Goal: Navigation & Orientation: Find specific page/section

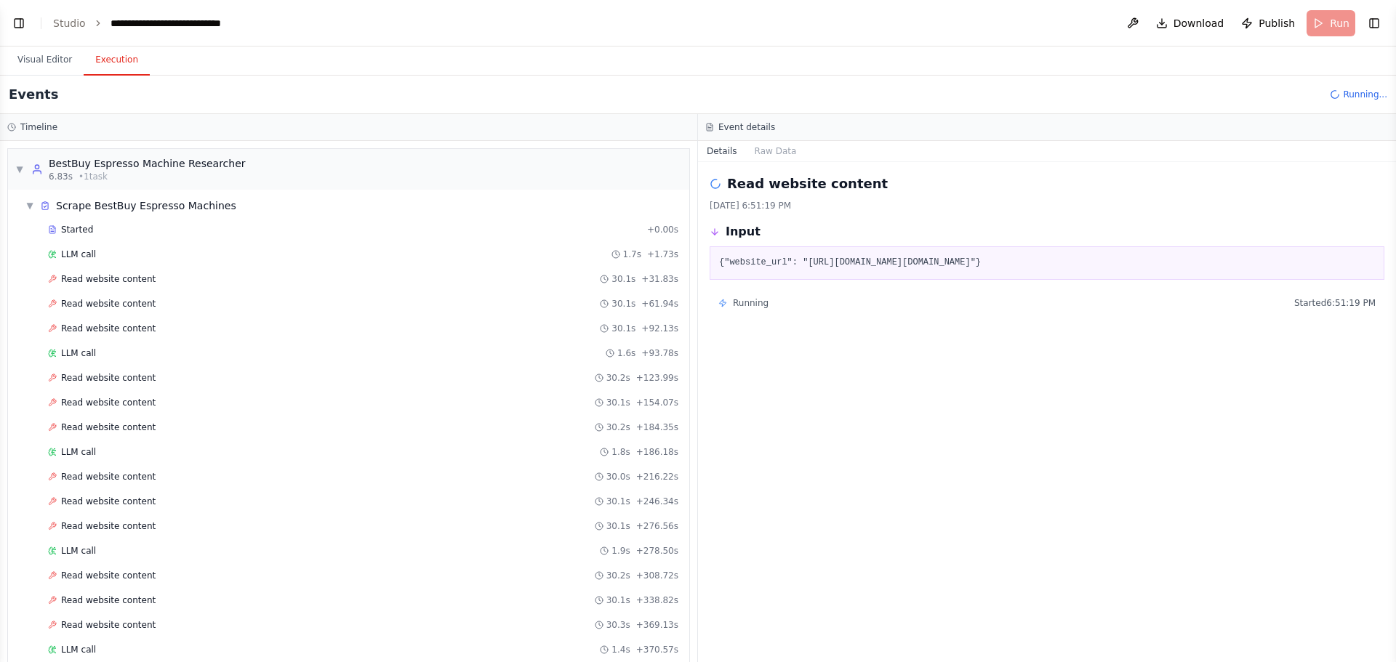
click at [707, 341] on div "Read website content 9/16/2025, 6:51:19 PM Input {"website_url": "https://www.b…" at bounding box center [1047, 412] width 698 height 500
click at [70, 59] on button "Visual Editor" at bounding box center [45, 60] width 78 height 31
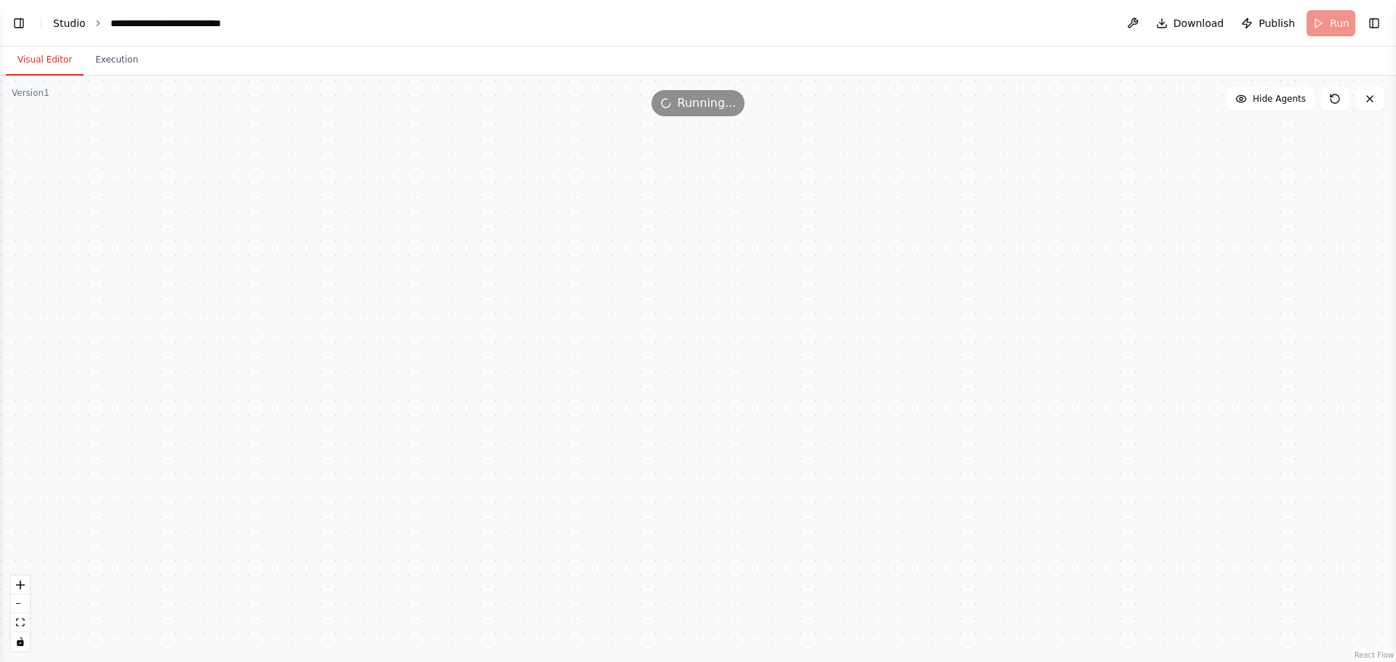
click at [63, 21] on link "Studio" at bounding box center [69, 23] width 33 height 12
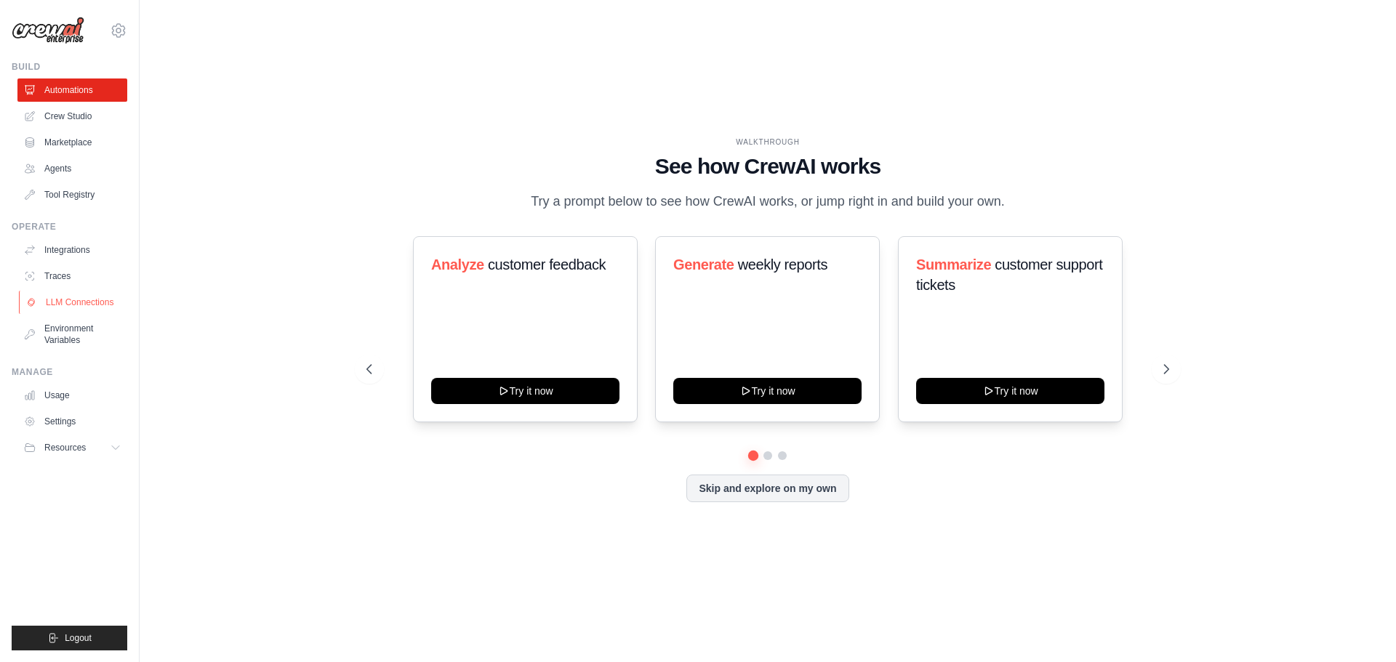
click at [92, 300] on link "LLM Connections" at bounding box center [74, 302] width 110 height 23
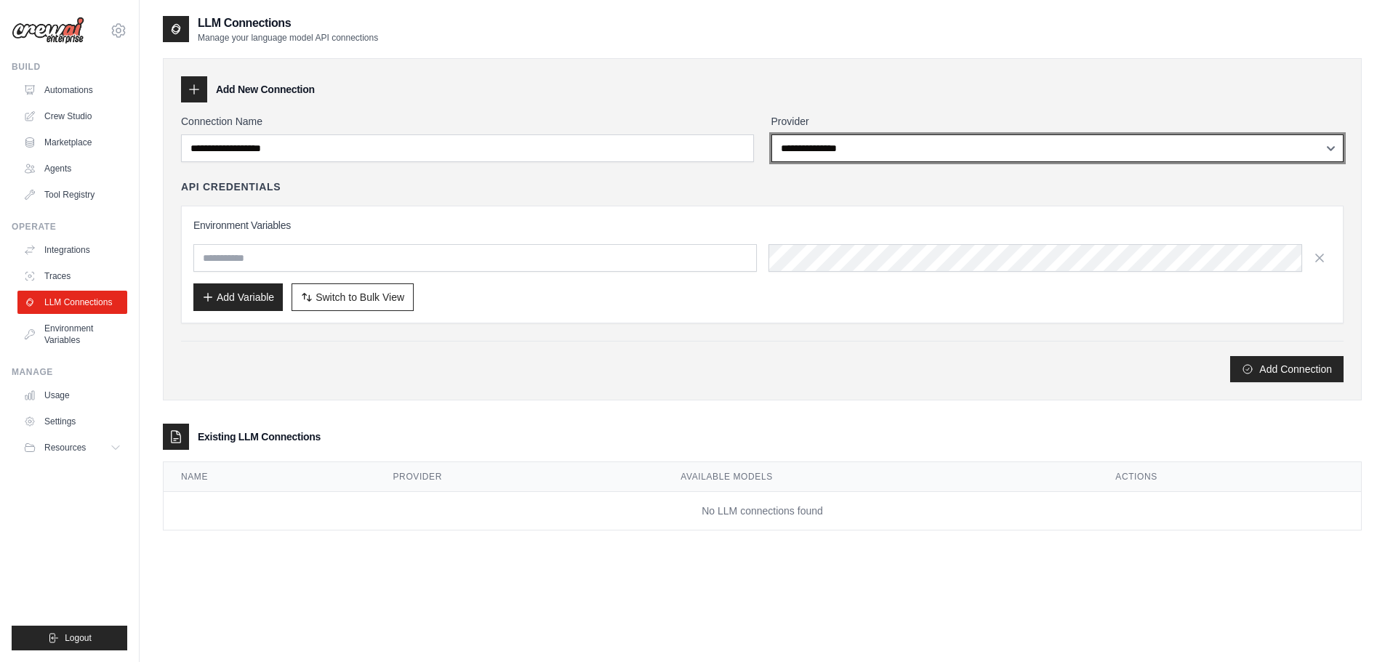
click at [835, 150] on select "**********" at bounding box center [1057, 149] width 573 height 28
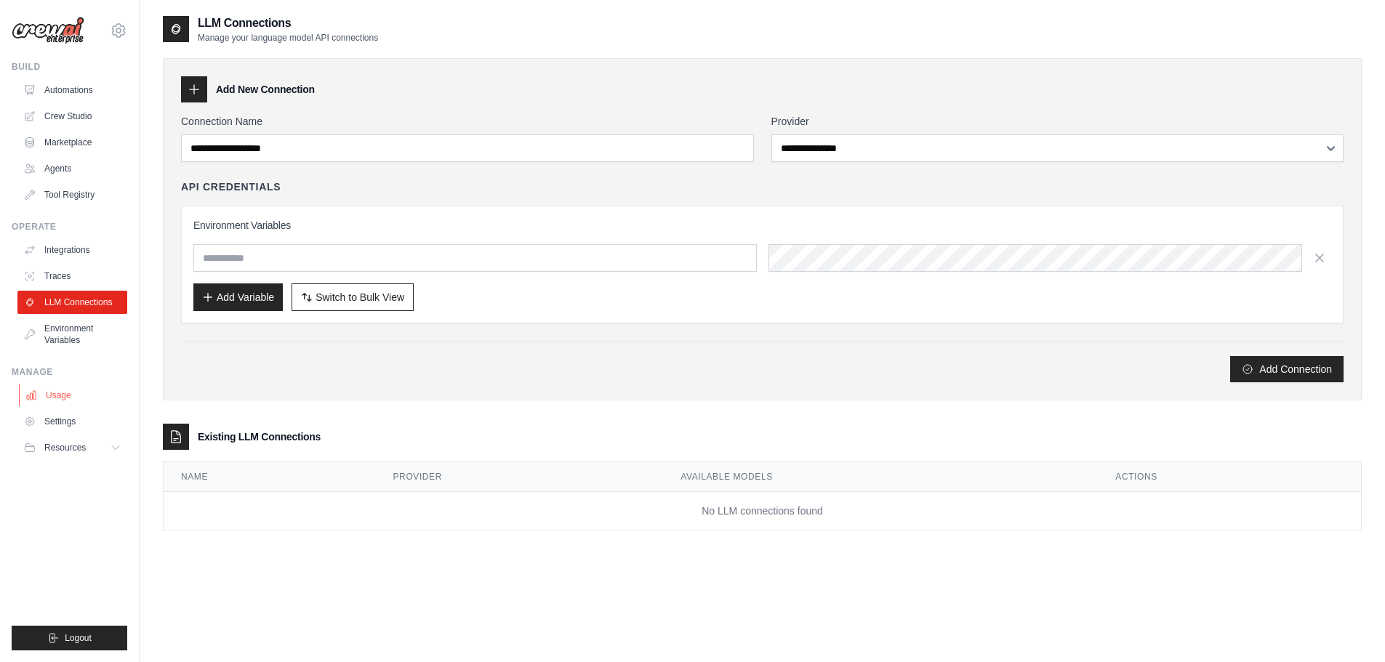
click at [55, 395] on link "Usage" at bounding box center [74, 395] width 110 height 23
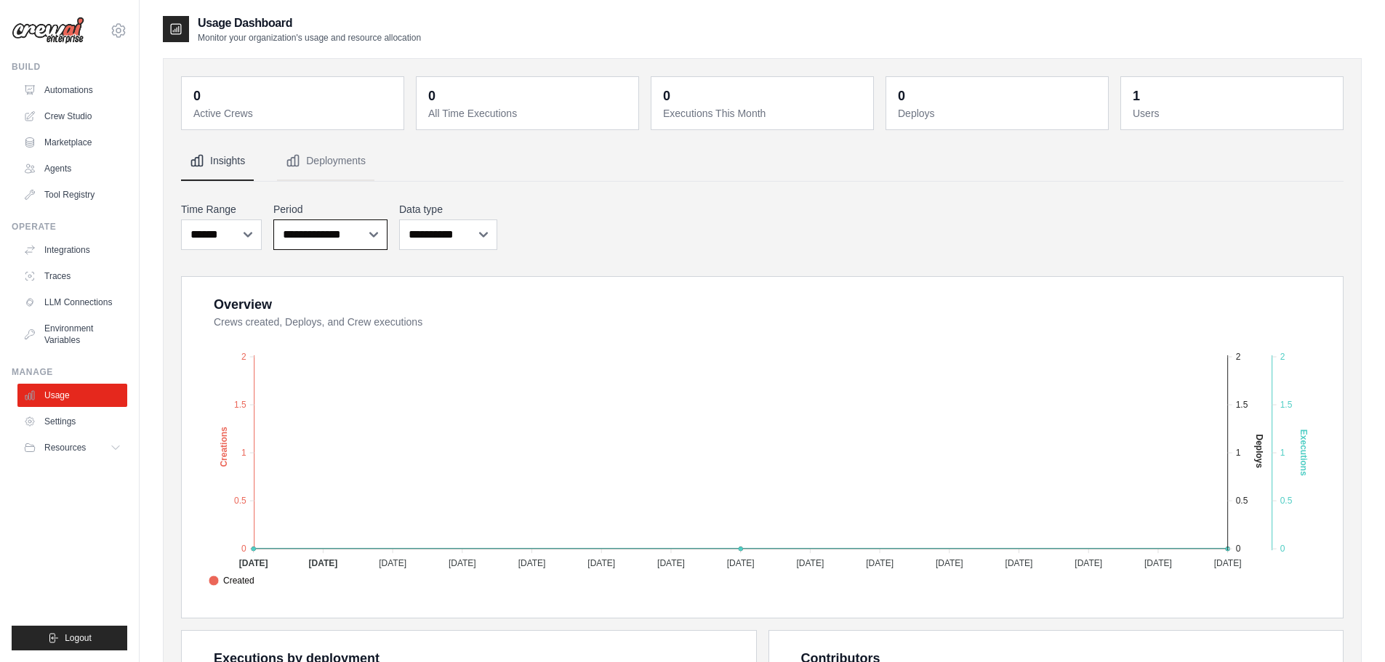
click at [357, 235] on select "**********" at bounding box center [330, 235] width 114 height 31
click at [252, 232] on select "***** ****** *******" at bounding box center [221, 235] width 81 height 31
select select "***"
click at [181, 220] on select "***** ****** *******" at bounding box center [221, 235] width 81 height 31
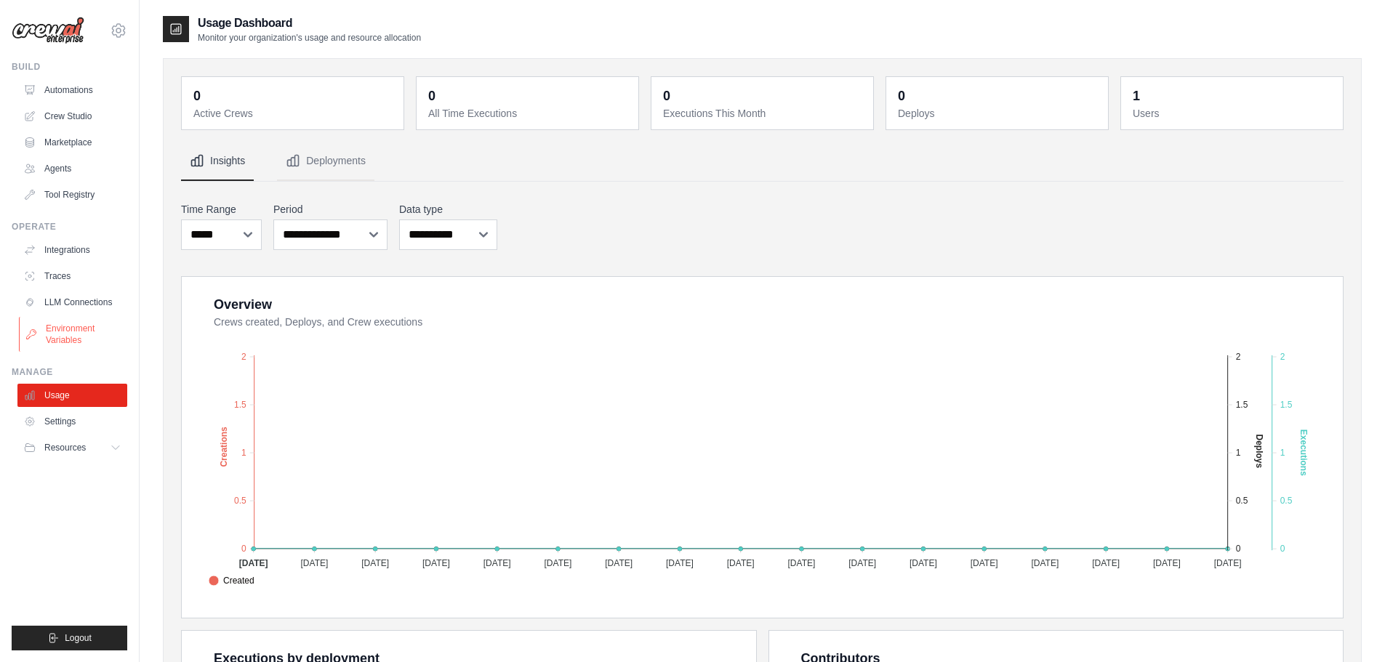
click at [56, 332] on link "Environment Variables" at bounding box center [74, 334] width 110 height 35
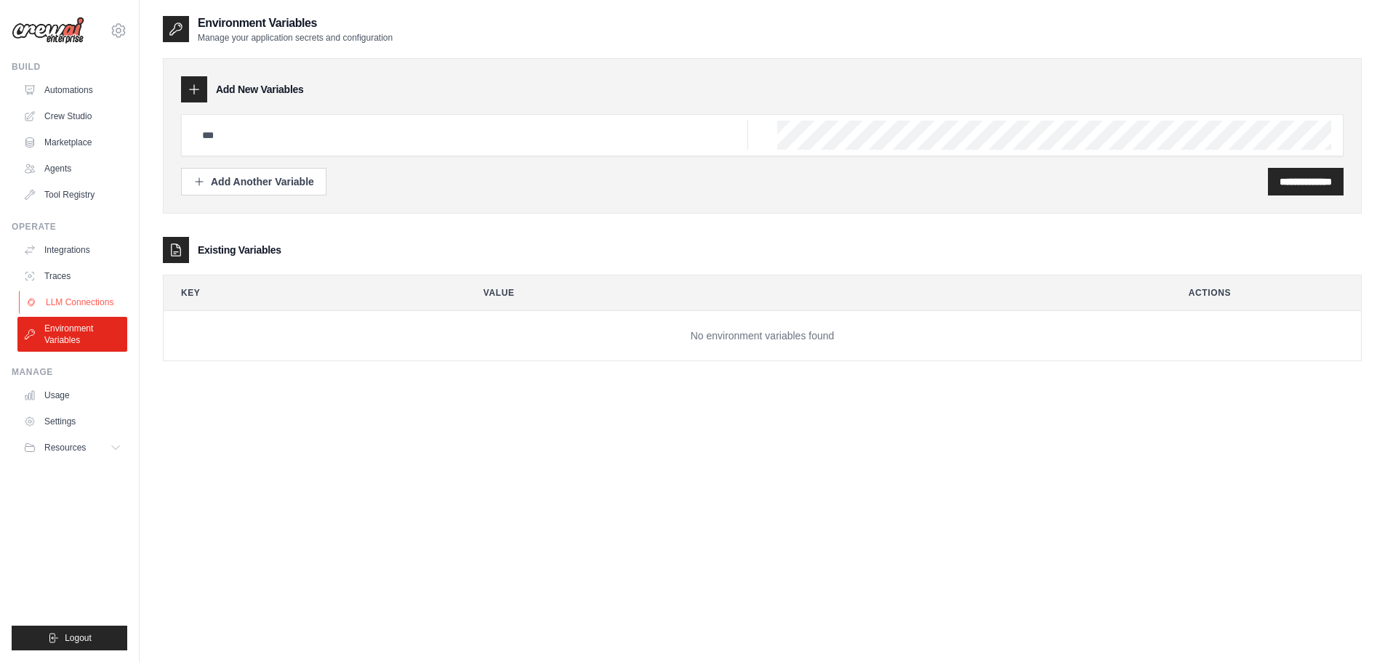
click at [67, 298] on link "LLM Connections" at bounding box center [74, 302] width 110 height 23
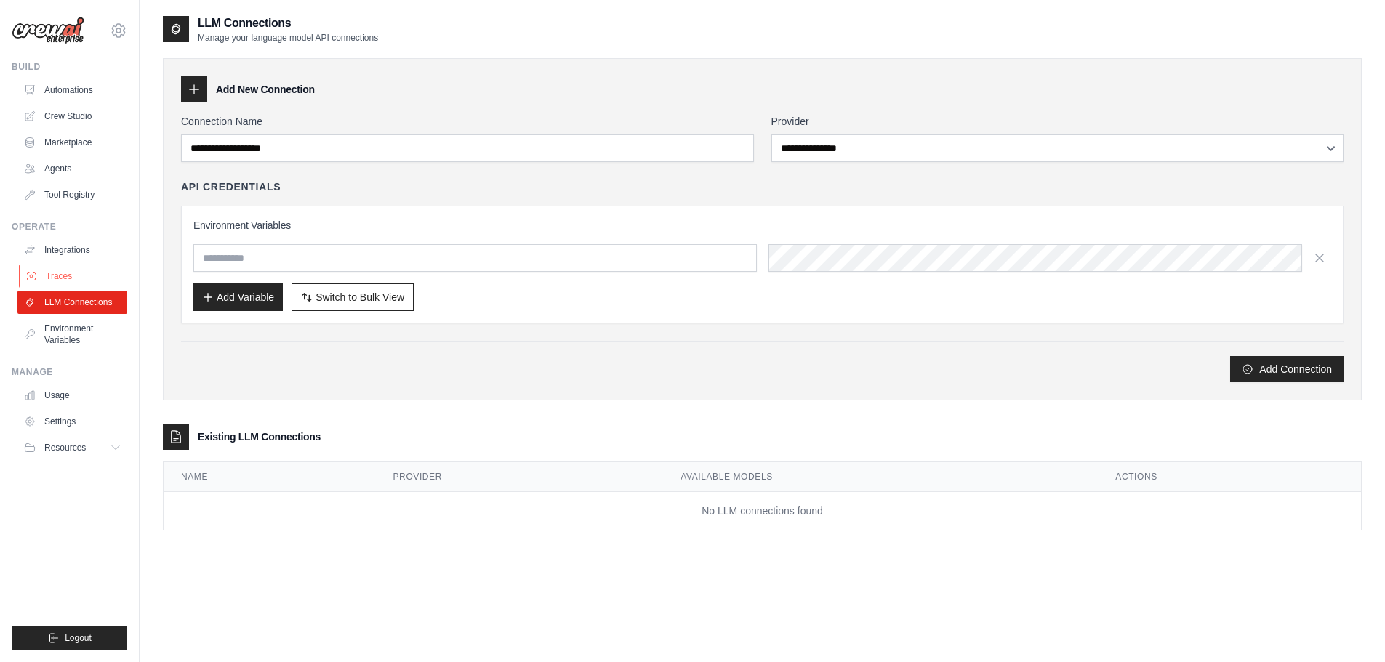
click at [68, 273] on link "Traces" at bounding box center [74, 276] width 110 height 23
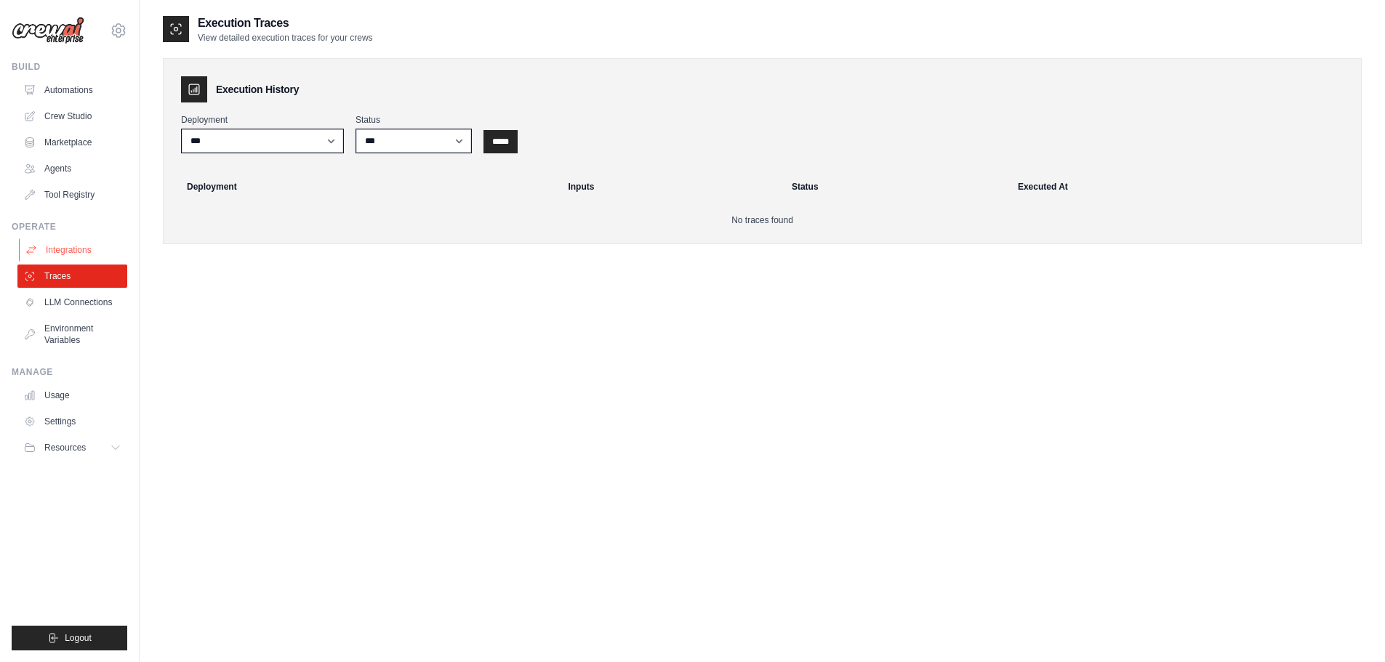
click at [68, 250] on link "Integrations" at bounding box center [74, 249] width 110 height 23
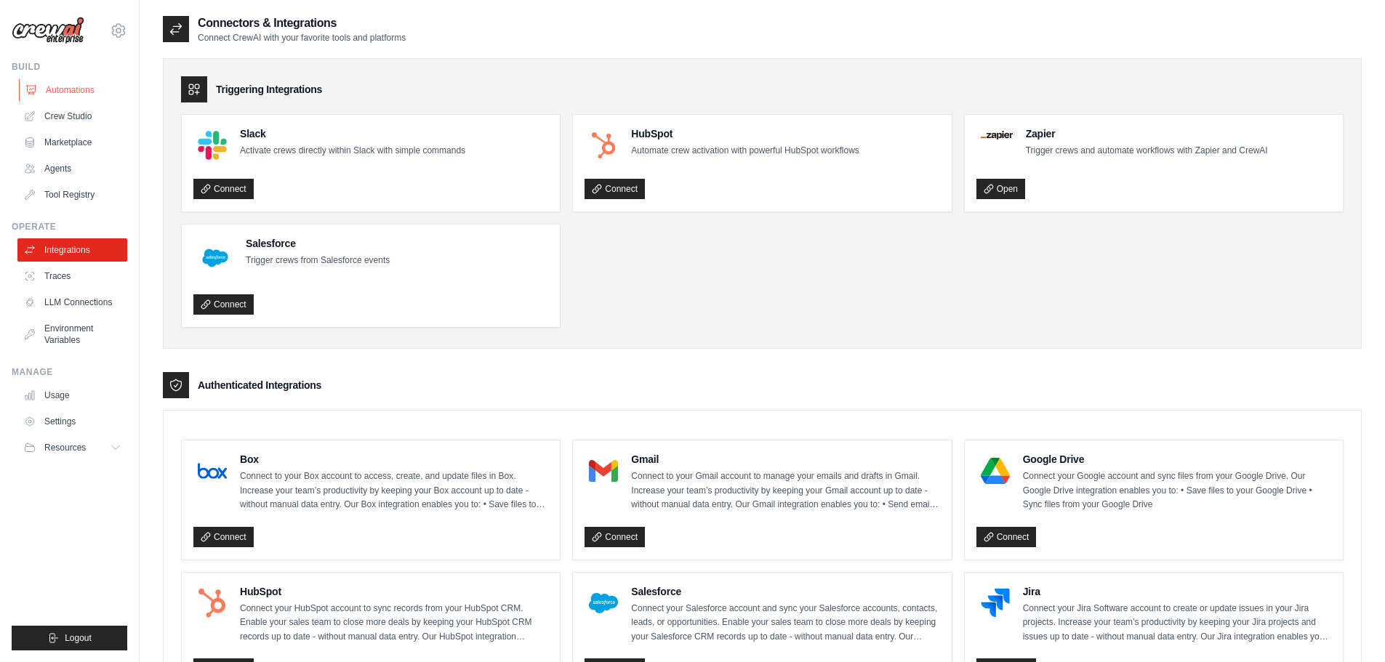
click at [70, 94] on link "Automations" at bounding box center [74, 90] width 110 height 23
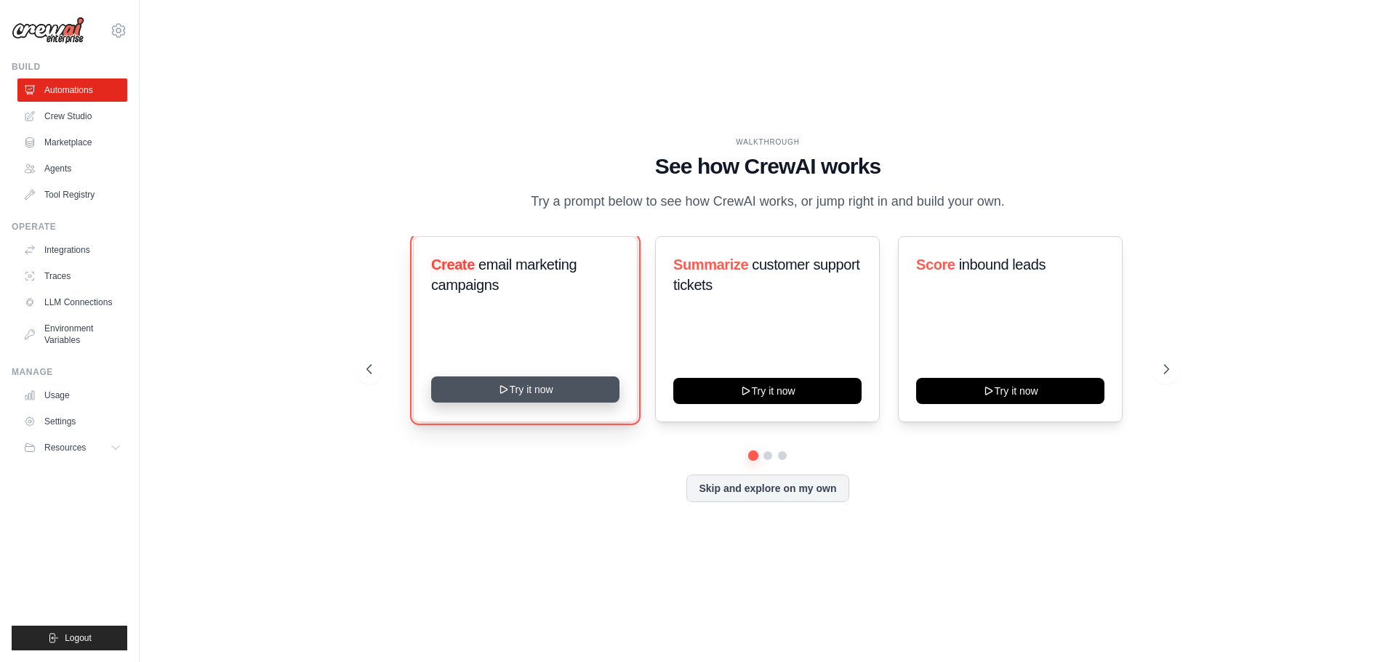
click at [520, 393] on button "Try it now" at bounding box center [525, 390] width 188 height 26
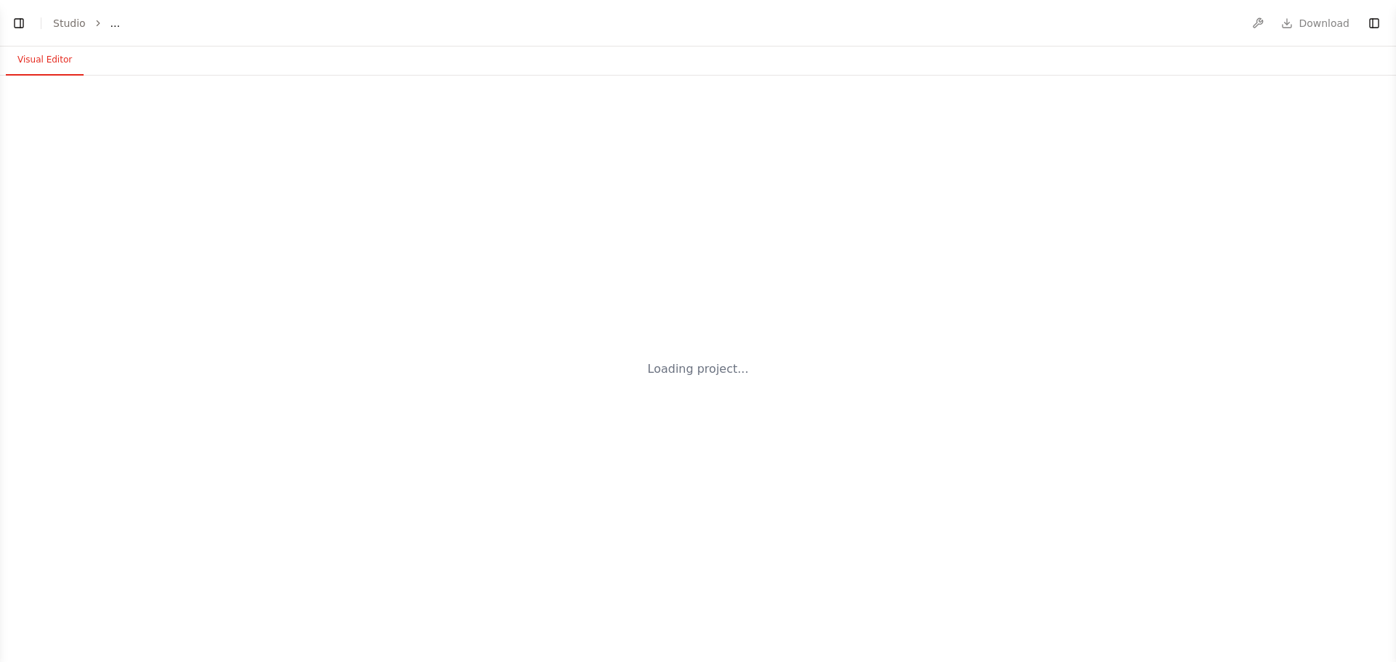
select select "****"
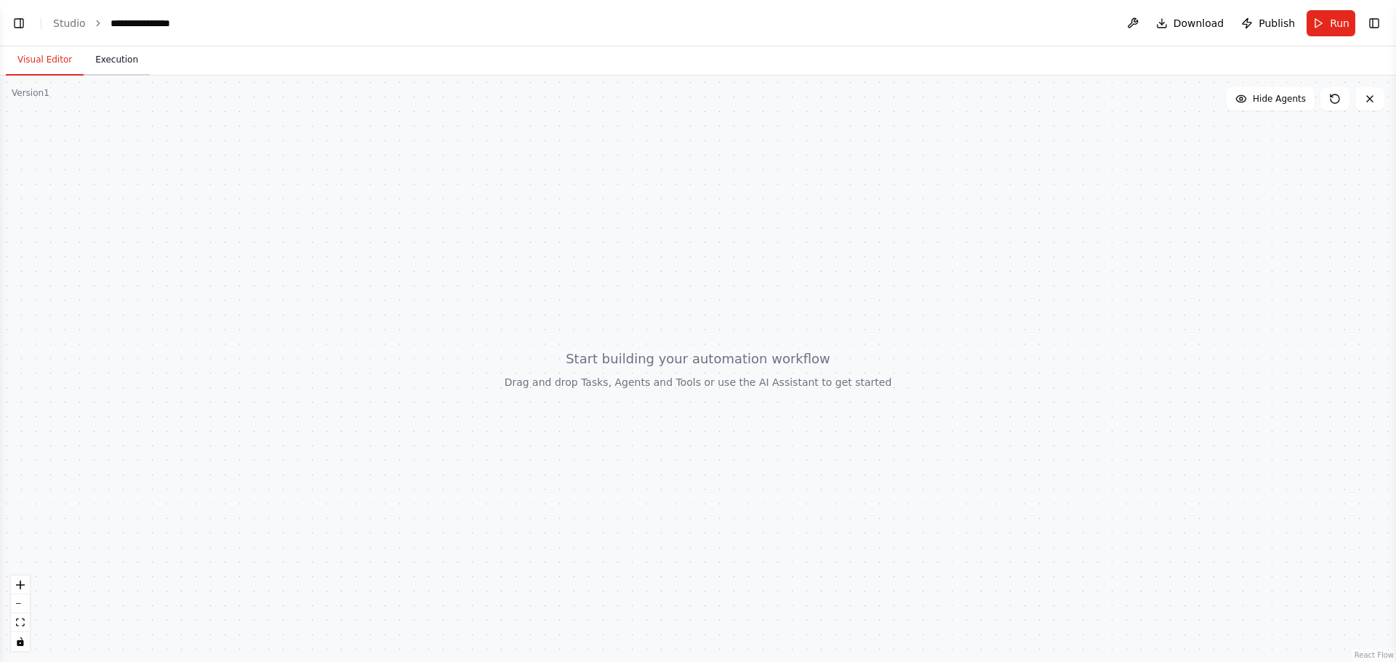
click at [110, 60] on button "Execution" at bounding box center [117, 60] width 66 height 31
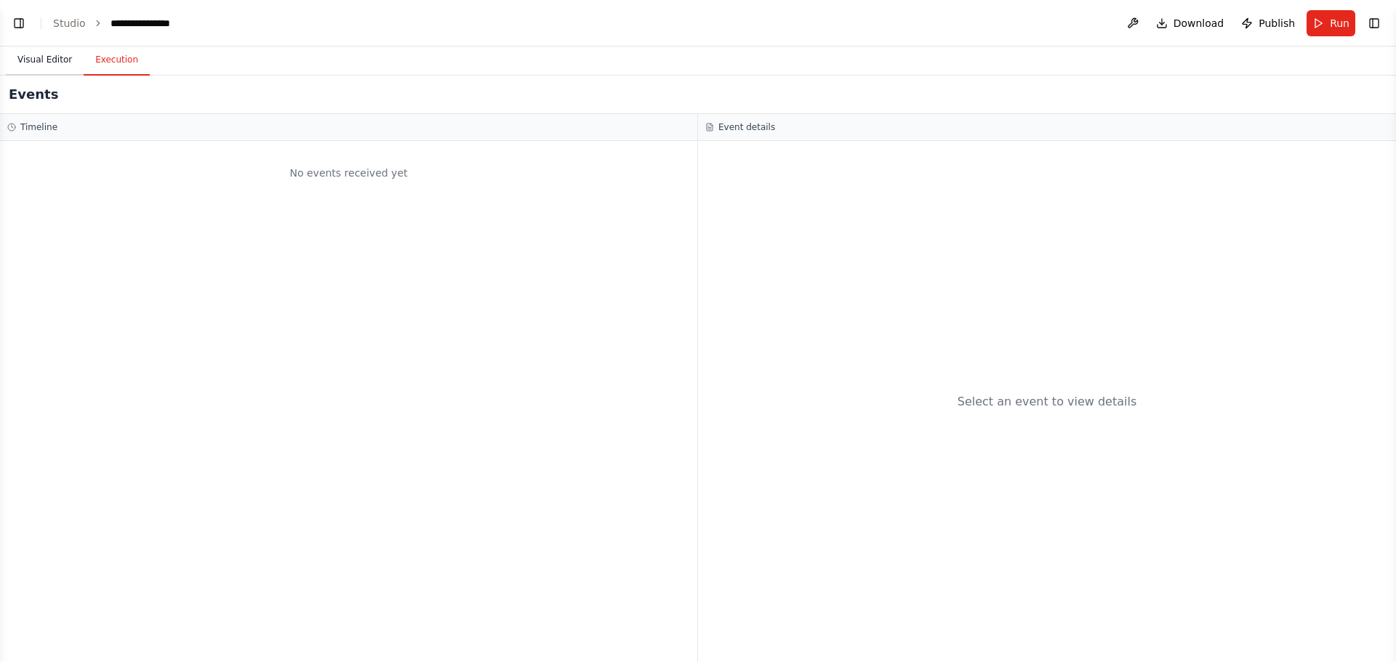
click at [23, 52] on button "Visual Editor" at bounding box center [45, 60] width 78 height 31
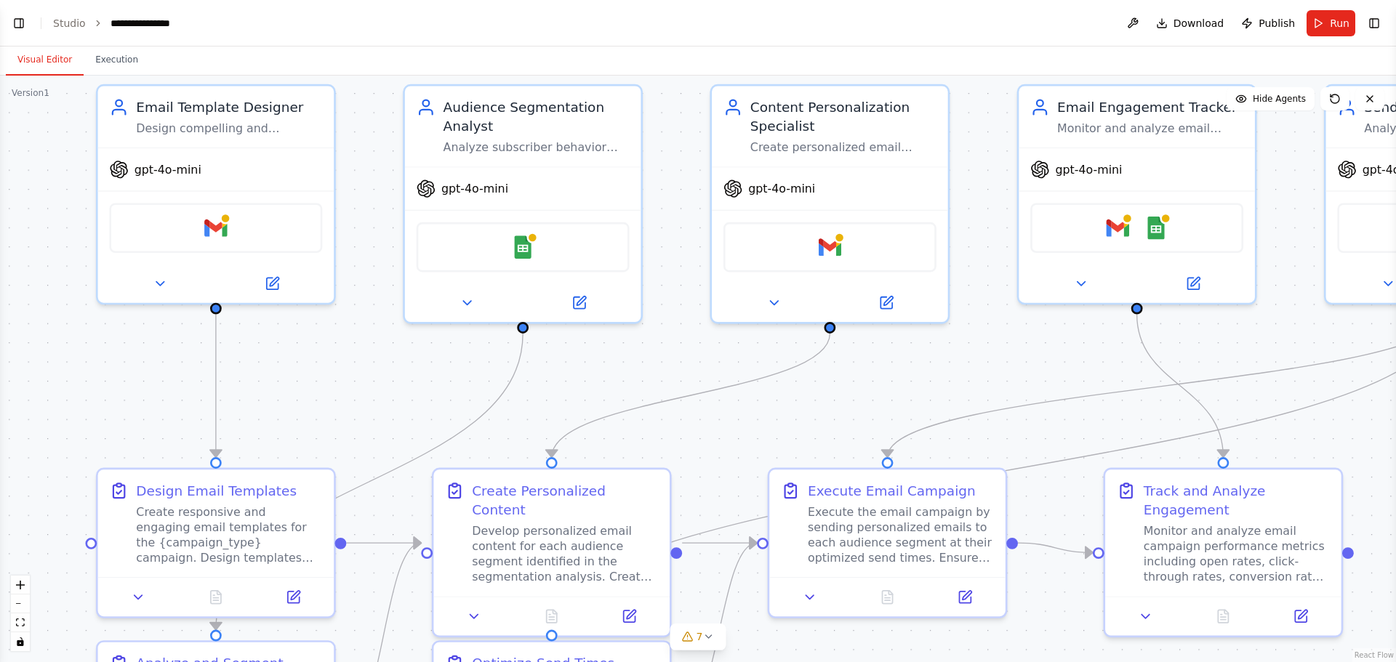
scroll to position [938, 0]
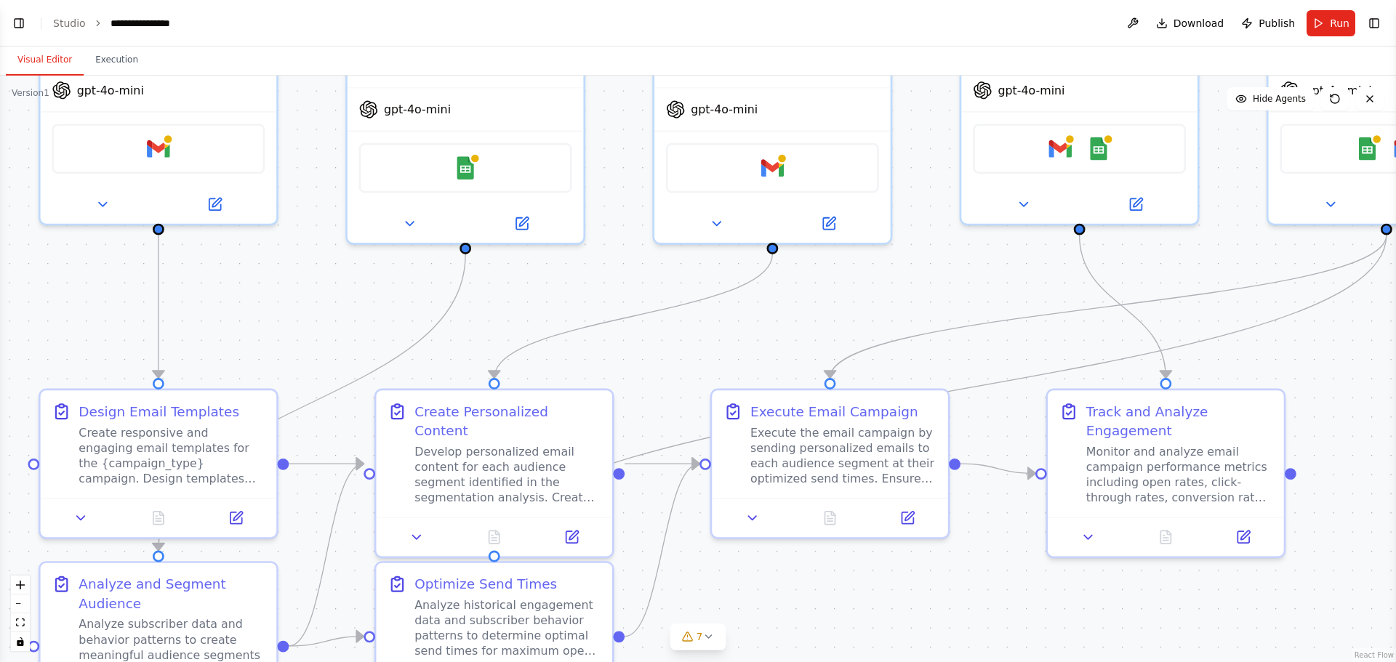
drag, startPoint x: 806, startPoint y: 413, endPoint x: 749, endPoint y: 334, distance: 97.9
click at [749, 334] on div ".deletable-edge-delete-btn { width: 20px; height: 20px; border: 0px solid #ffff…" at bounding box center [698, 369] width 1396 height 587
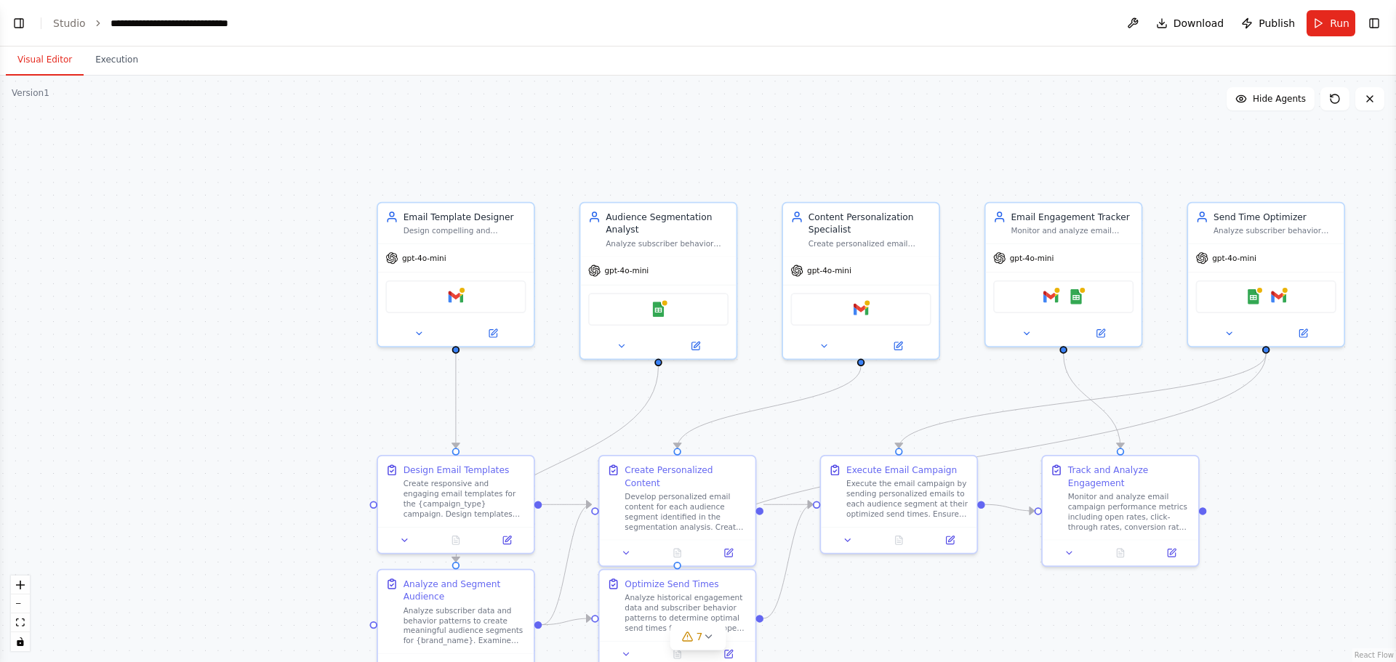
scroll to position [1060, 0]
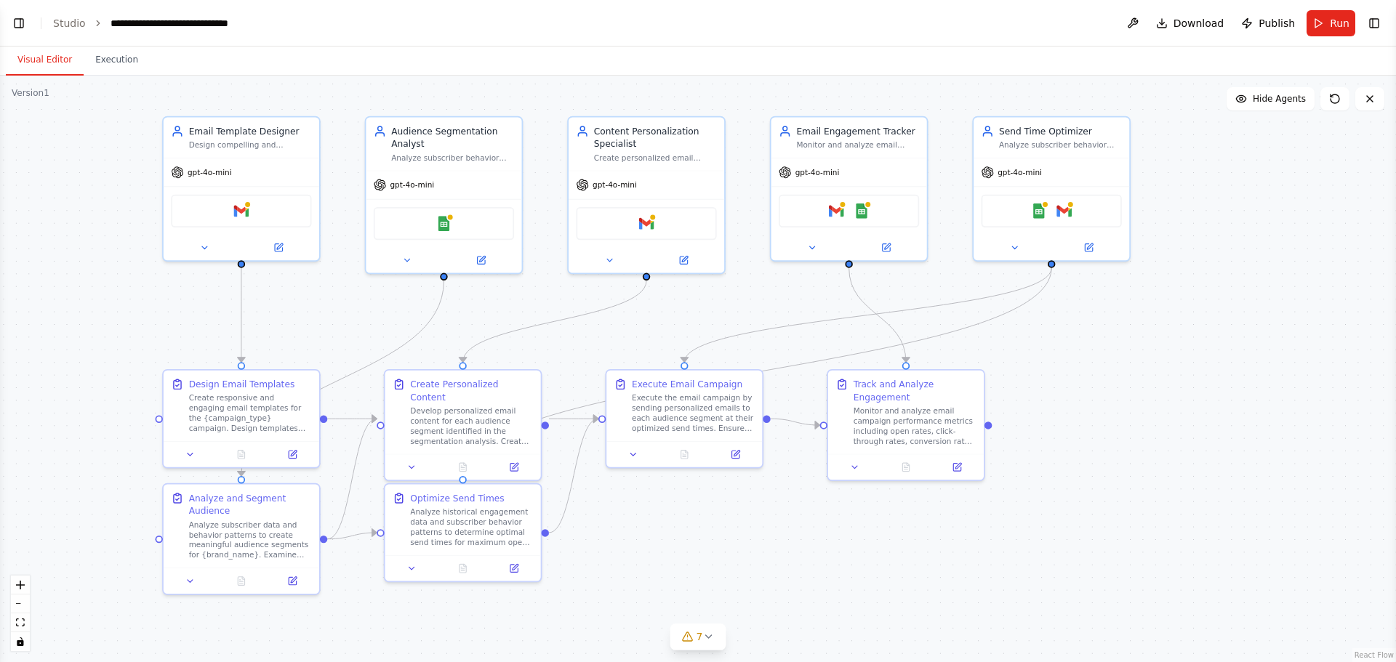
drag, startPoint x: 545, startPoint y: 404, endPoint x: 330, endPoint y: 318, distance: 231.0
click at [330, 318] on div ".deletable-edge-delete-btn { width: 20px; height: 20px; border: 0px solid #ffff…" at bounding box center [698, 369] width 1396 height 587
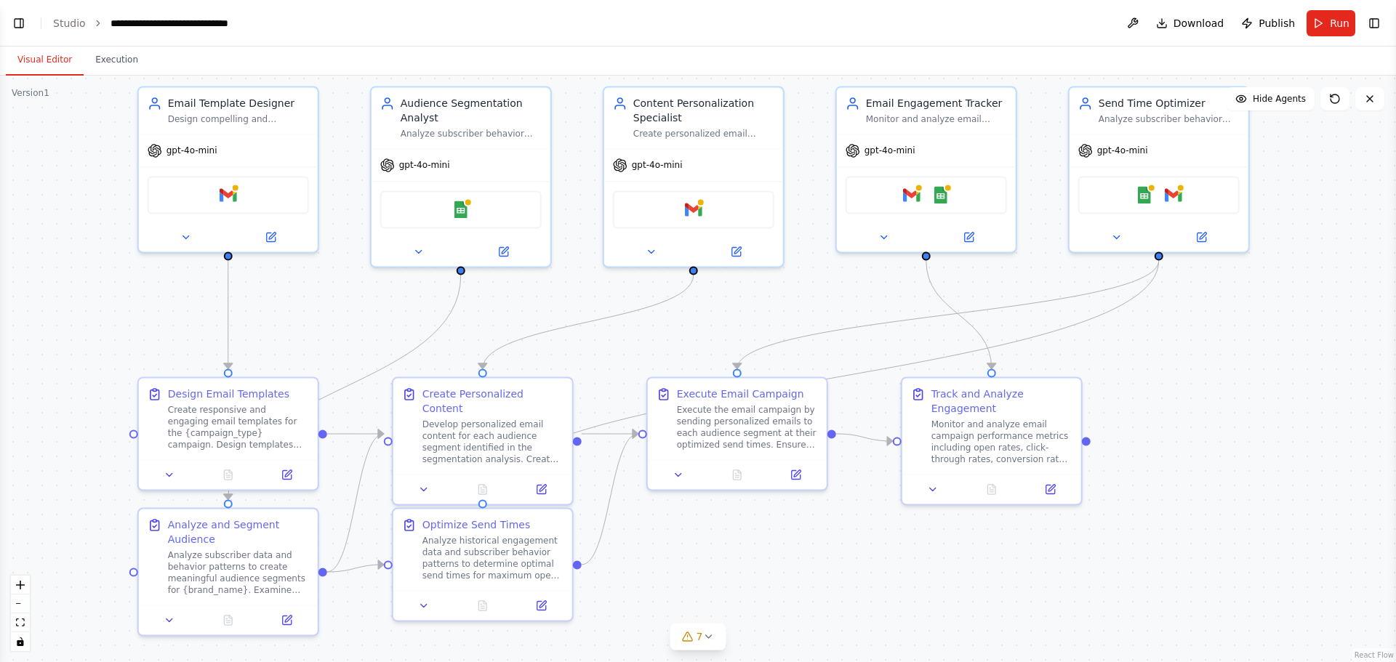
scroll to position [1761, 0]
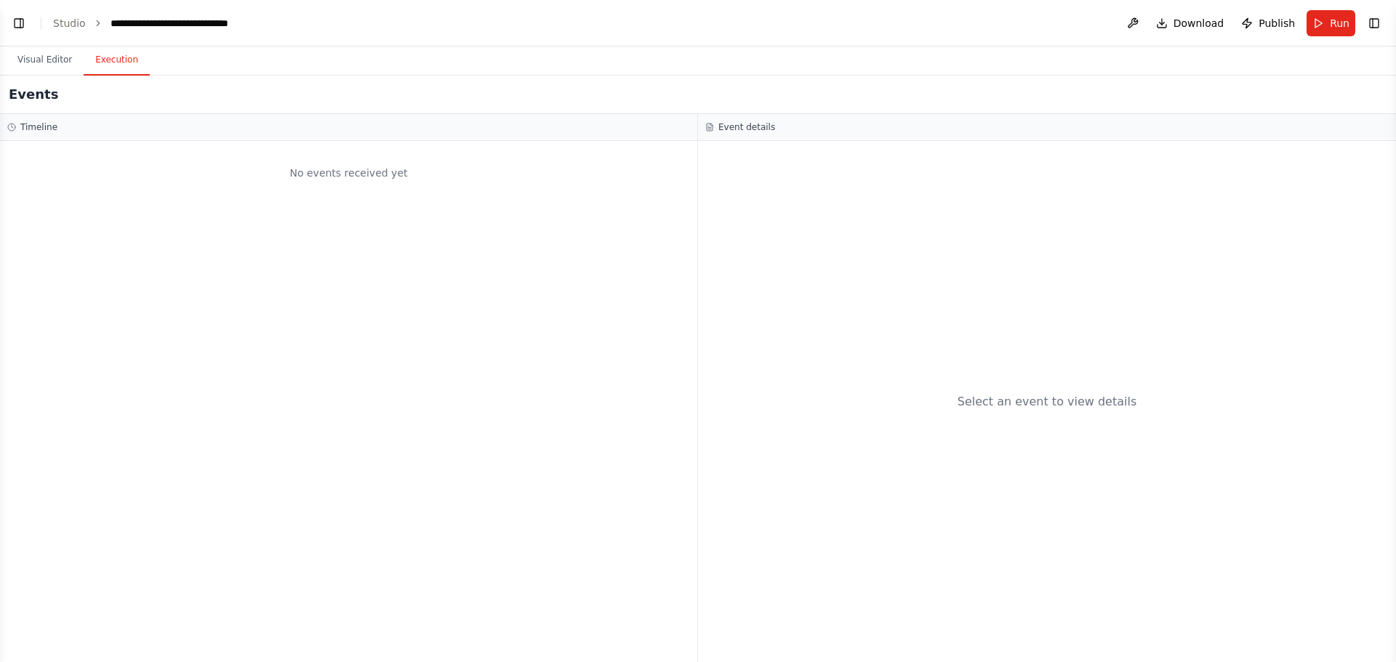
click at [108, 65] on button "Execution" at bounding box center [117, 60] width 66 height 31
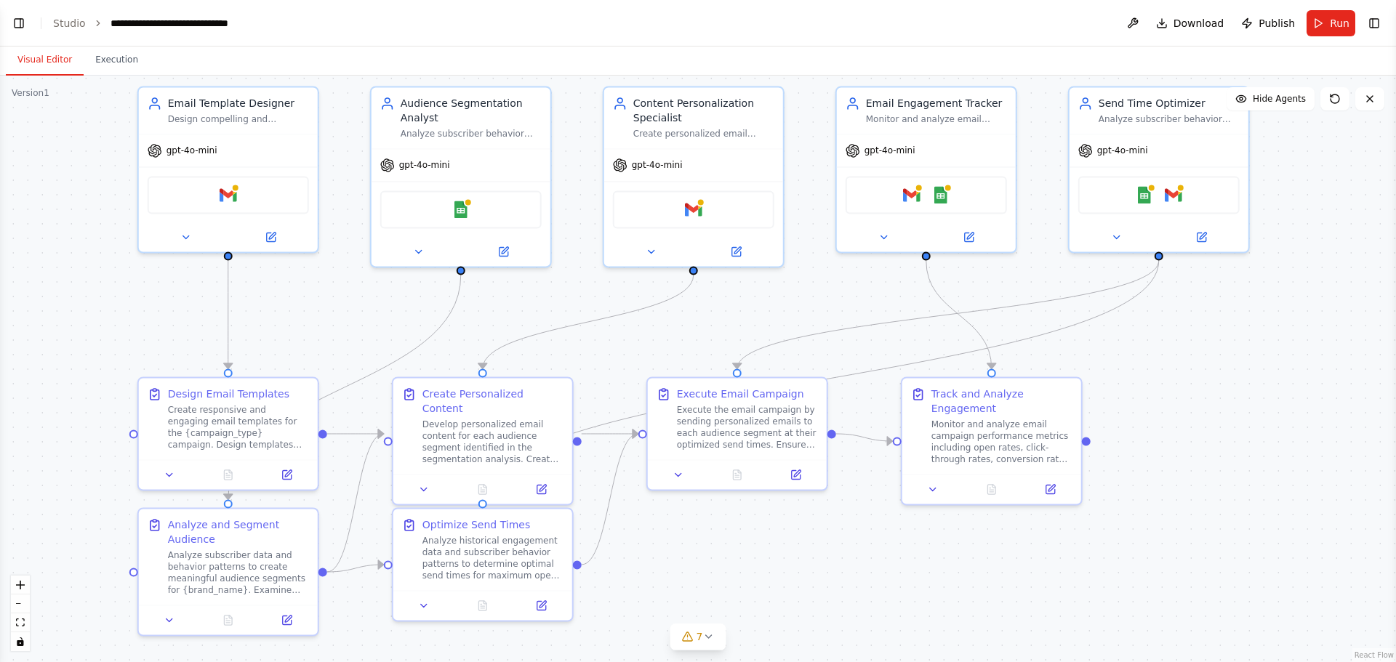
click at [44, 61] on button "Visual Editor" at bounding box center [45, 60] width 78 height 31
click at [188, 231] on icon at bounding box center [186, 234] width 12 height 12
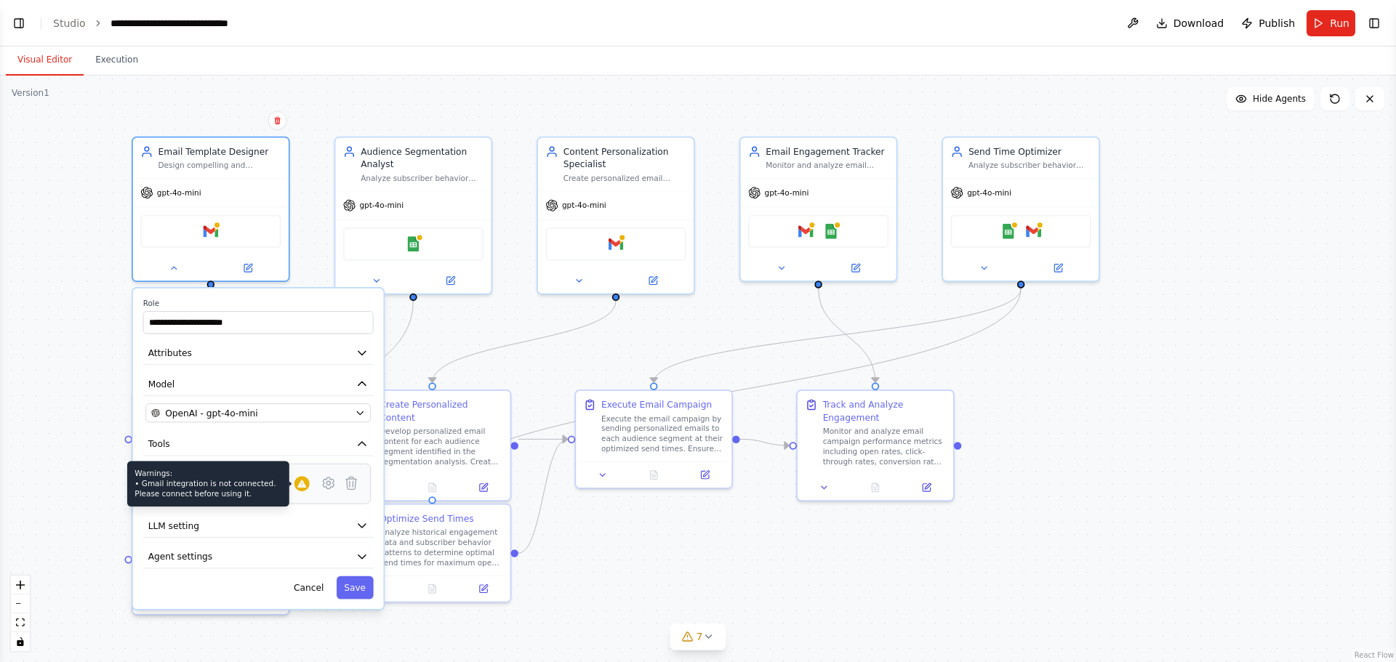
click at [305, 489] on icon at bounding box center [302, 484] width 10 height 10
click at [332, 484] on icon at bounding box center [328, 484] width 11 height 12
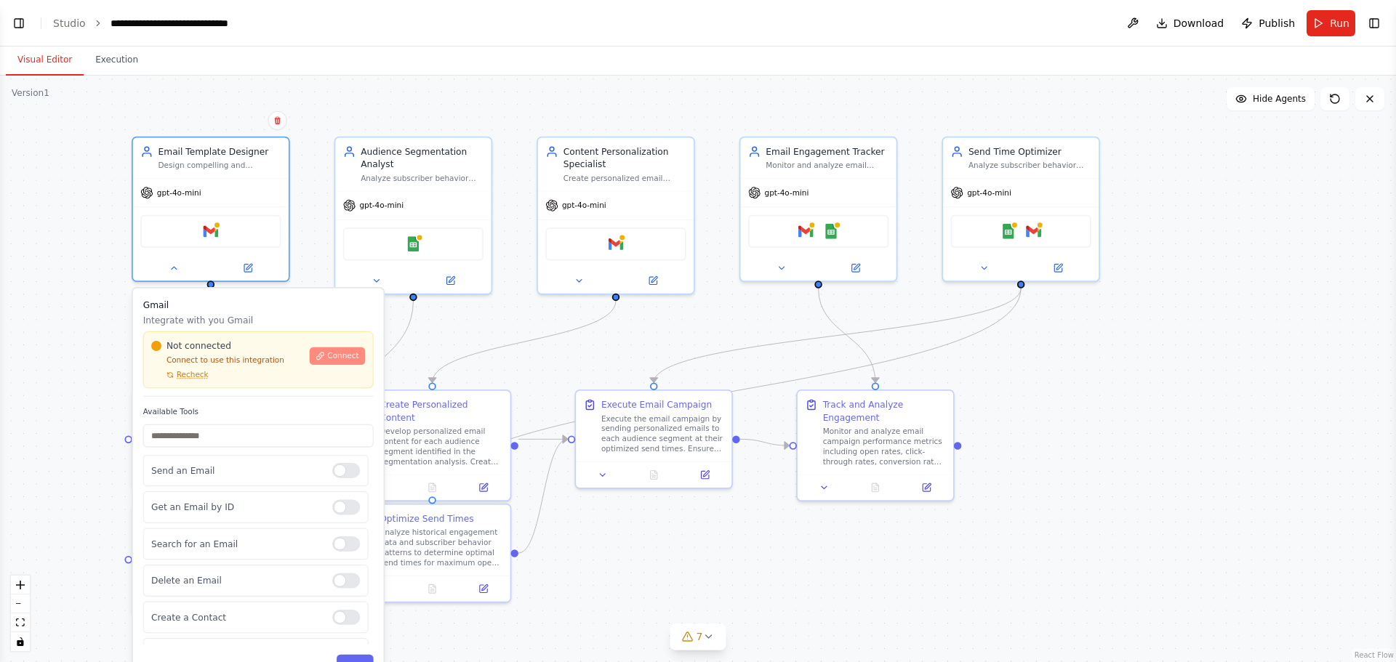
click at [329, 352] on button "Connect" at bounding box center [337, 356] width 55 height 17
click at [0, 417] on div ".deletable-edge-delete-btn { width: 20px; height: 20px; border: 0px solid #ffff…" at bounding box center [698, 369] width 1396 height 587
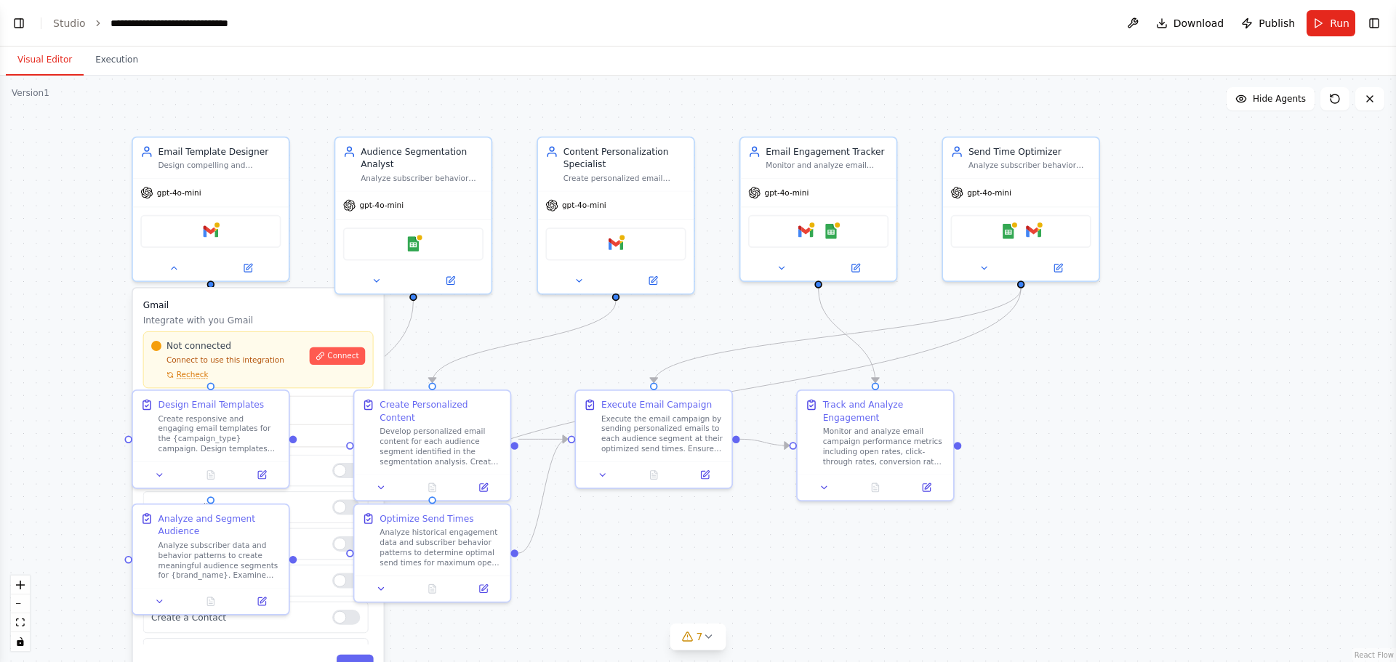
click at [0, 417] on div ".deletable-edge-delete-btn { width: 20px; height: 20px; border: 0px solid #ffff…" at bounding box center [698, 369] width 1396 height 587
click at [177, 269] on icon at bounding box center [174, 265] width 10 height 10
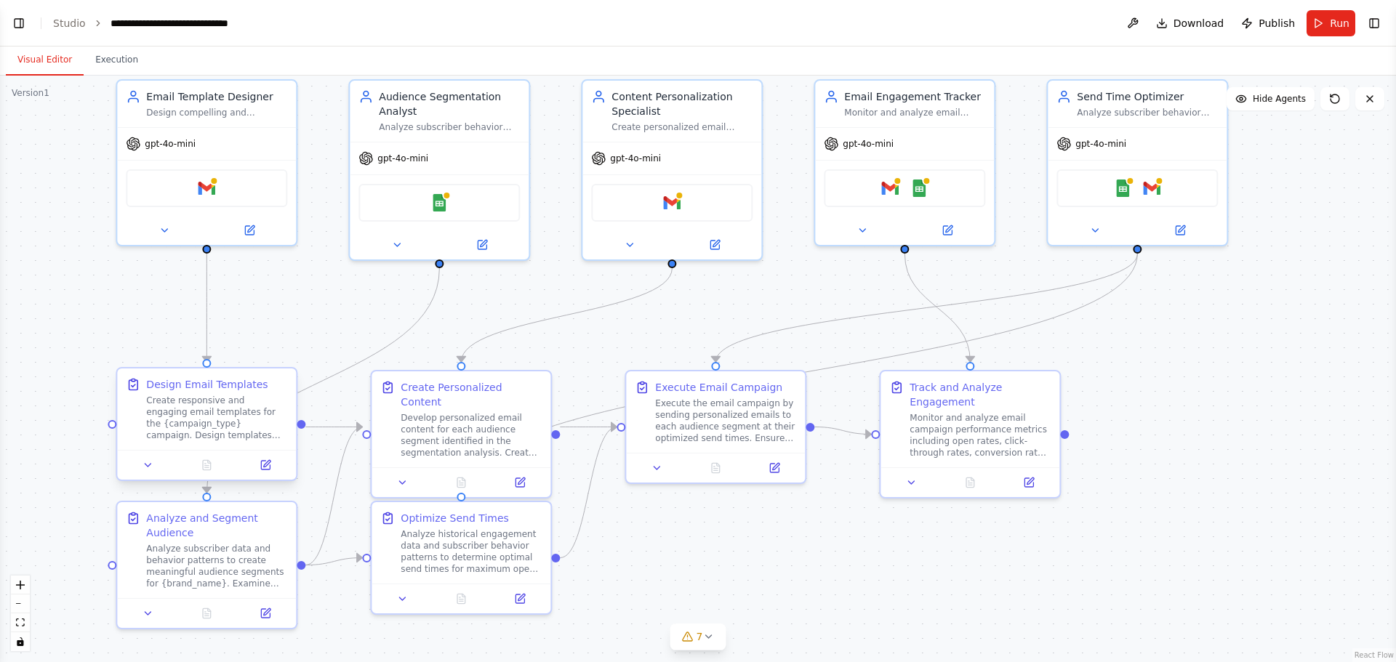
click at [220, 436] on div "Create responsive and engaging email templates for the {campaign_type} campaign…" at bounding box center [216, 418] width 141 height 47
click at [234, 401] on div "Create responsive and engaging email templates for the {campaign_type} campaign…" at bounding box center [216, 418] width 141 height 47
click at [149, 466] on icon at bounding box center [148, 465] width 6 height 3
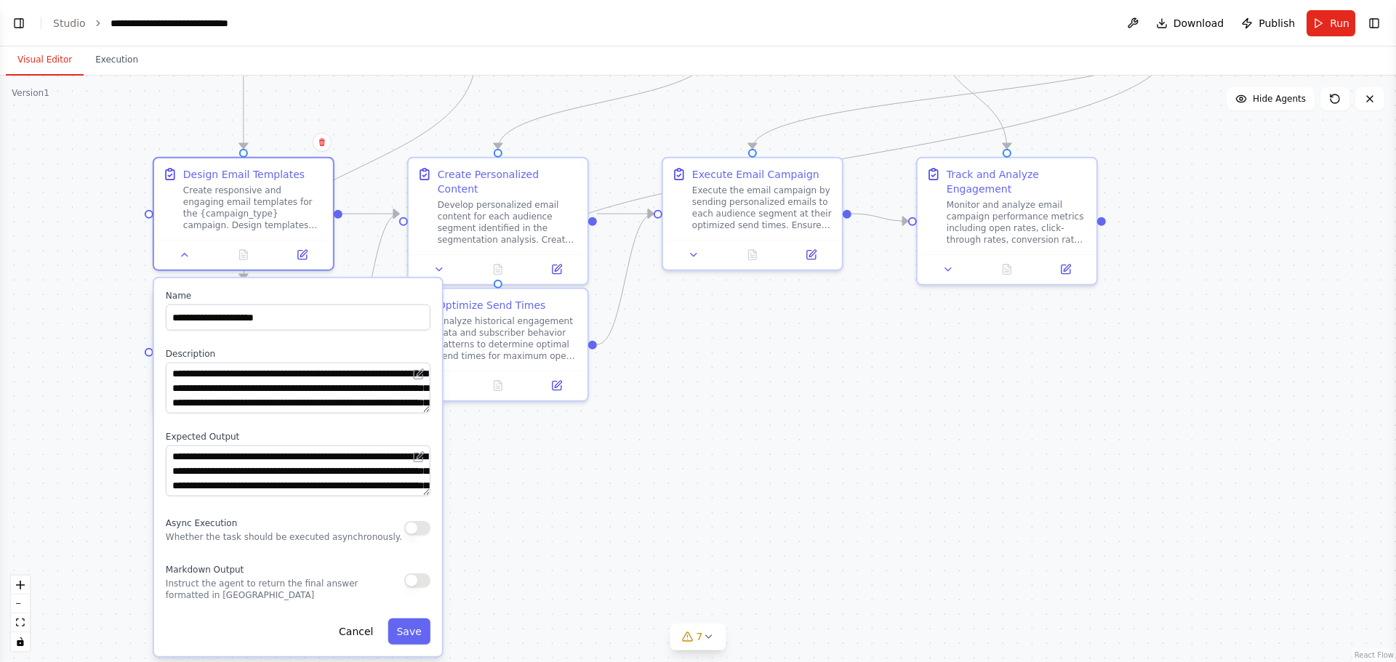
drag, startPoint x: 833, startPoint y: 555, endPoint x: 843, endPoint y: 341, distance: 214.1
click at [843, 341] on div ".deletable-edge-delete-btn { width: 20px; height: 20px; border: 0px solid #ffff…" at bounding box center [698, 369] width 1396 height 587
click at [409, 635] on button "Save" at bounding box center [409, 632] width 42 height 26
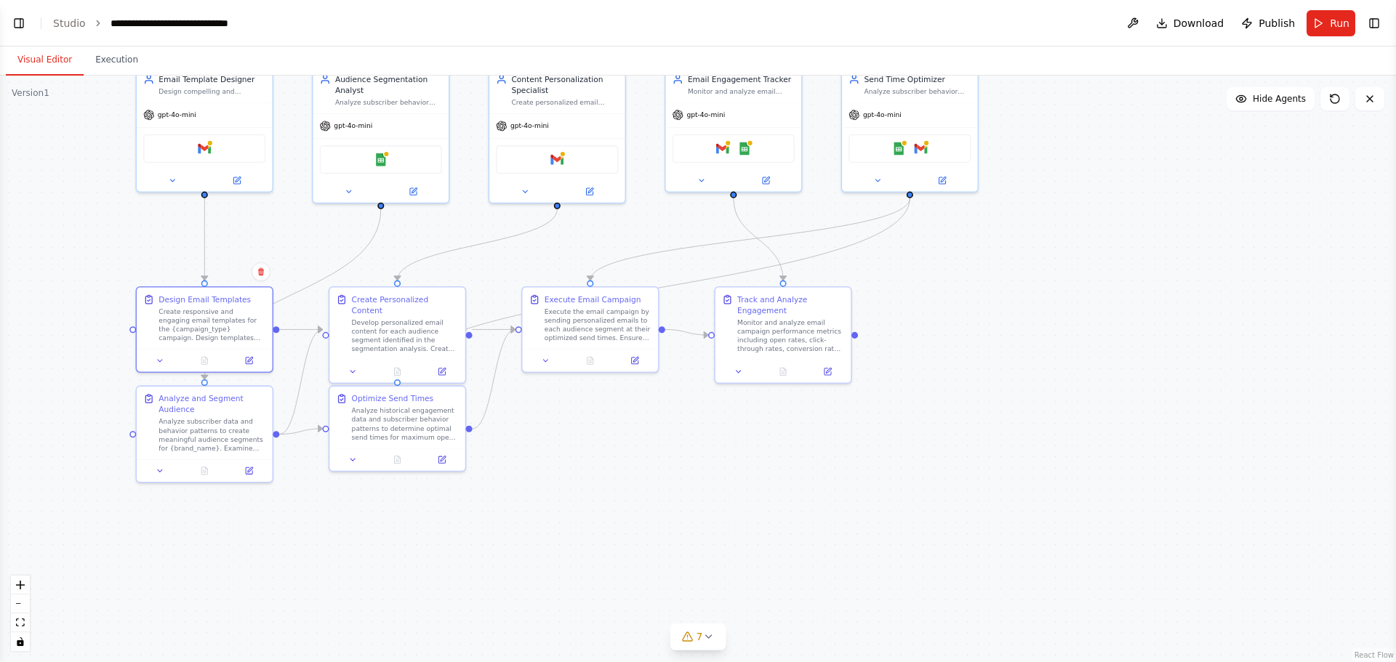
drag, startPoint x: 444, startPoint y: 441, endPoint x: 402, endPoint y: 520, distance: 88.8
click at [402, 520] on div ".deletable-edge-delete-btn { width: 20px; height: 20px; border: 0px solid #ffff…" at bounding box center [698, 369] width 1396 height 587
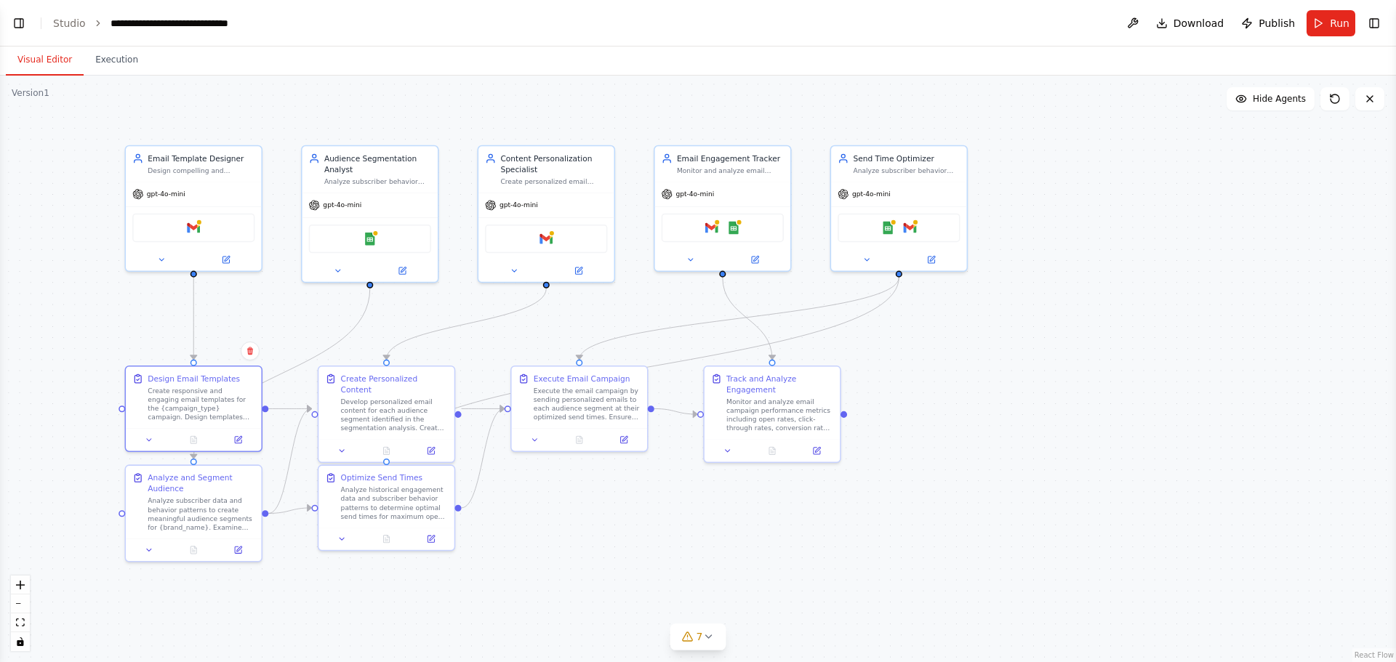
drag, startPoint x: 441, startPoint y: 217, endPoint x: 430, endPoint y: 296, distance: 80.0
click at [430, 296] on div ".deletable-edge-delete-btn { width: 20px; height: 20px; border: 0px solid #ffff…" at bounding box center [698, 369] width 1396 height 587
click at [337, 270] on icon at bounding box center [337, 269] width 9 height 9
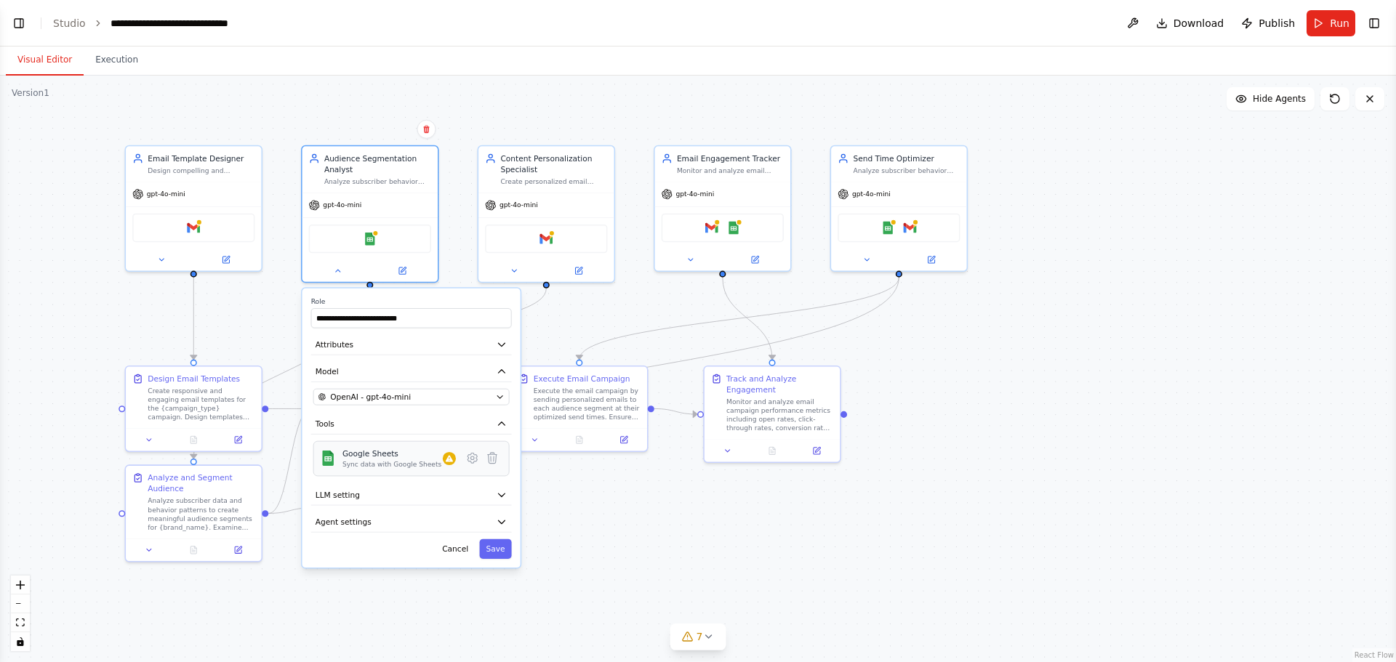
click at [454, 466] on div "Google Sheets Sync data with Google Sheets" at bounding box center [398, 459] width 113 height 21
click at [460, 545] on button "Cancel" at bounding box center [455, 550] width 39 height 20
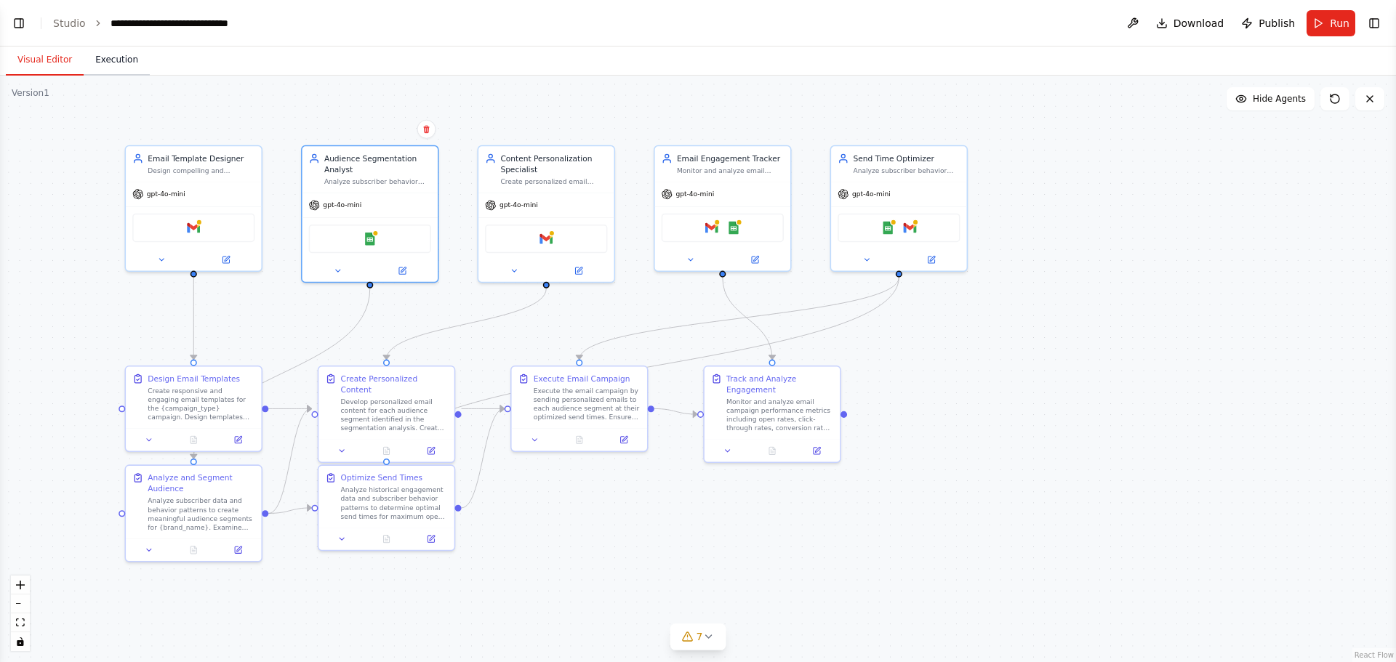
click at [103, 60] on button "Execution" at bounding box center [117, 60] width 66 height 31
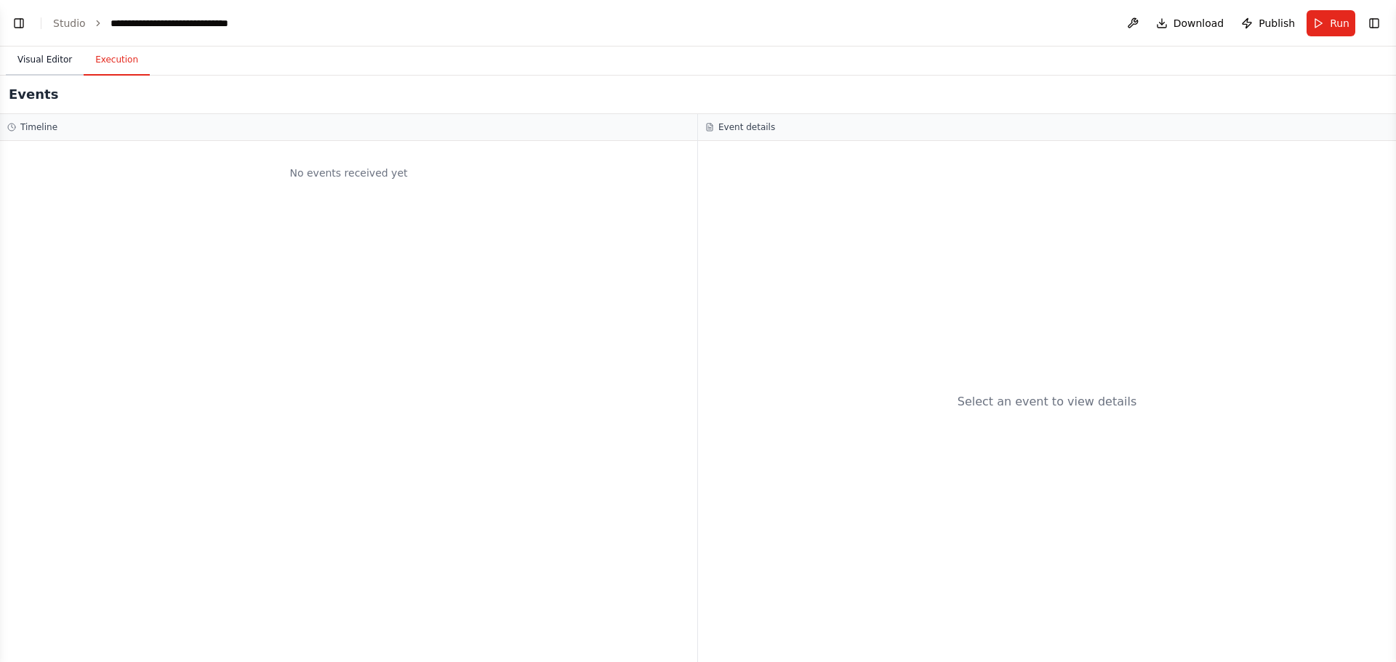
click at [35, 57] on button "Visual Editor" at bounding box center [45, 60] width 78 height 31
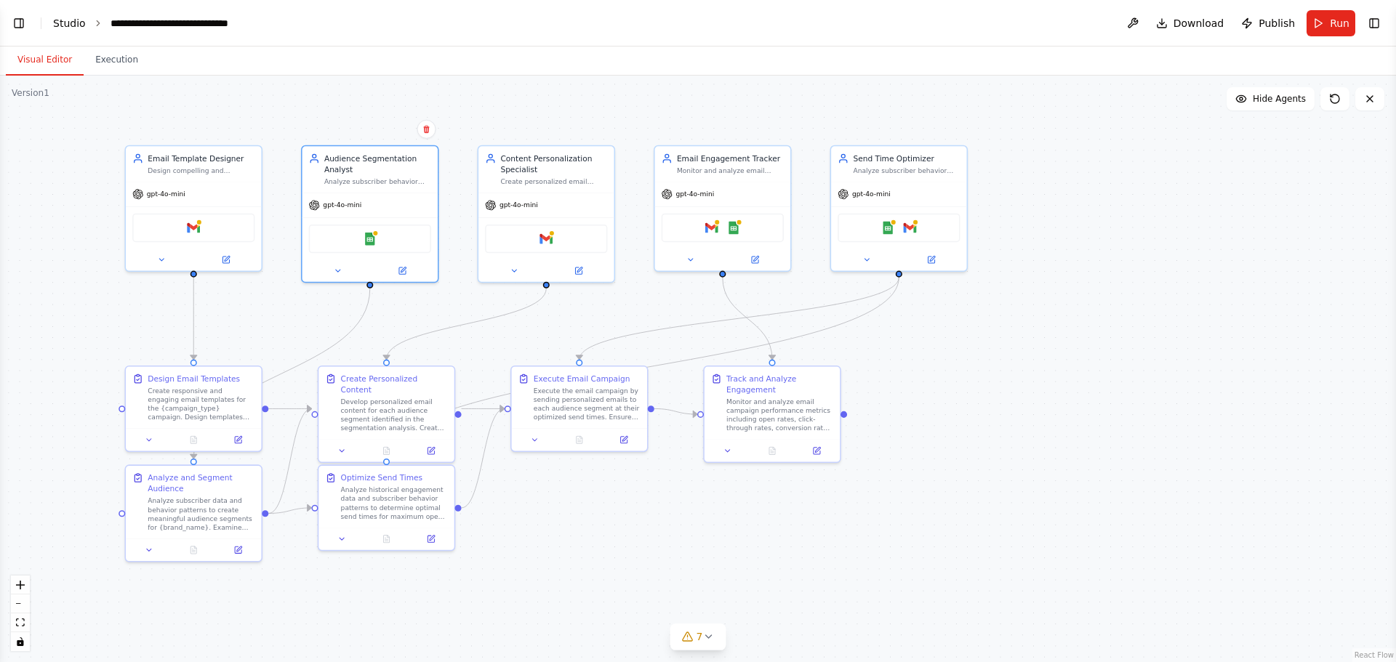
click at [62, 21] on link "Studio" at bounding box center [69, 23] width 33 height 12
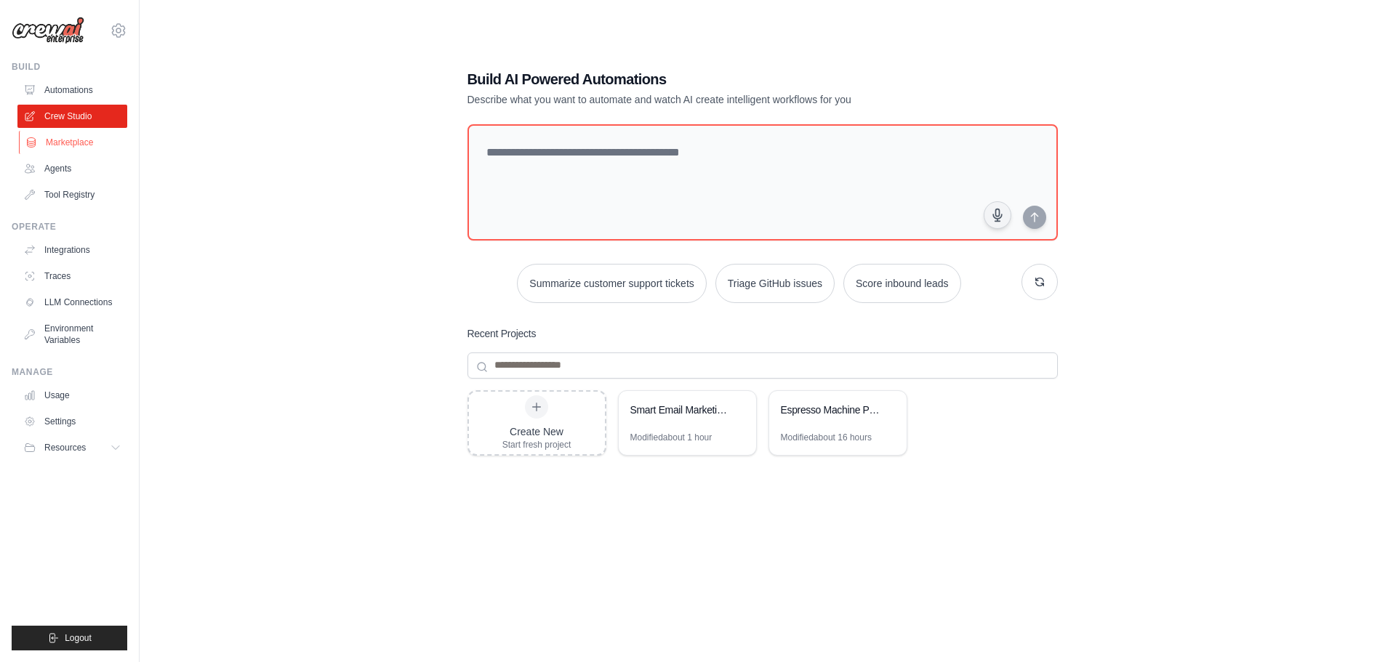
click at [62, 143] on link "Marketplace" at bounding box center [74, 142] width 110 height 23
